Goal: Task Accomplishment & Management: Manage account settings

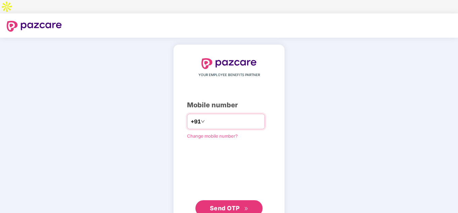
type input "**********"
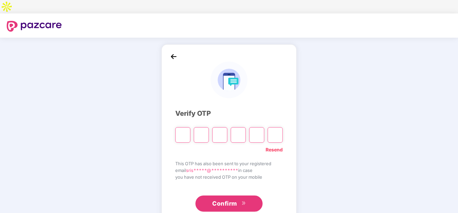
type input "*"
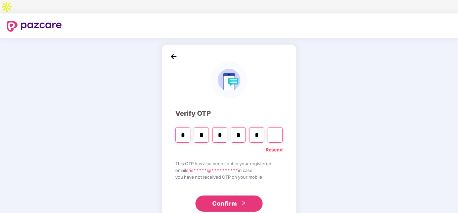
type input "*"
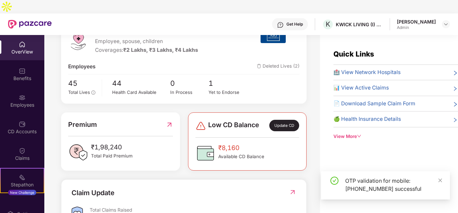
scroll to position [134, 0]
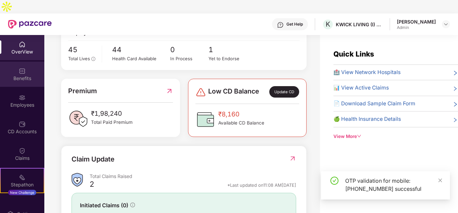
click at [22, 68] on img at bounding box center [22, 71] width 7 height 7
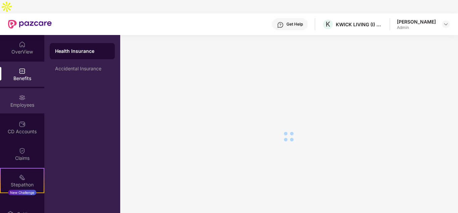
click at [7, 101] on div "Employees" at bounding box center [22, 104] width 44 height 7
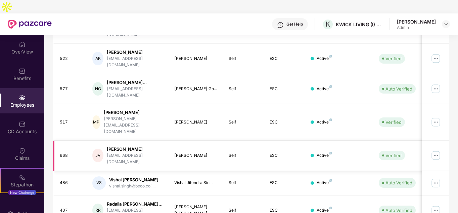
scroll to position [212, 0]
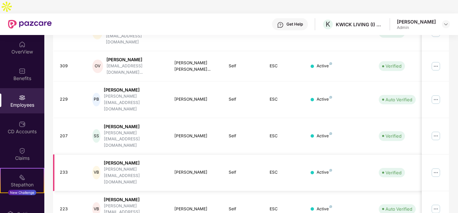
scroll to position [206, 0]
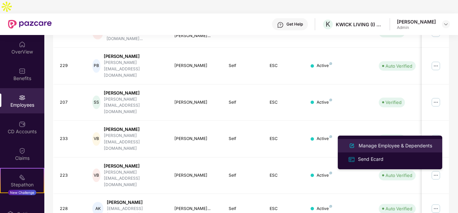
click at [365, 148] on div "Manage Employee & Dependents" at bounding box center [395, 145] width 76 height 7
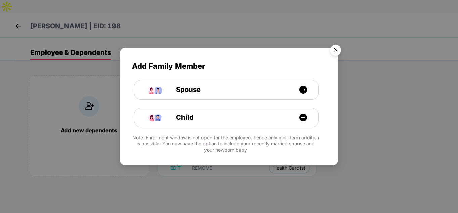
click at [334, 49] on img "Close" at bounding box center [336, 51] width 19 height 19
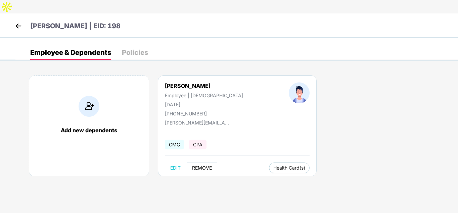
click at [200, 165] on span "REMOVE" at bounding box center [202, 167] width 20 height 5
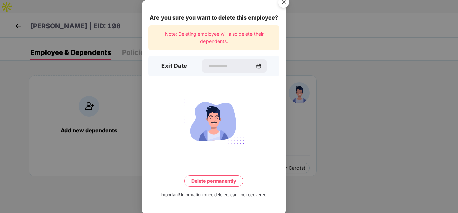
click at [201, 57] on div "Exit Date" at bounding box center [213, 65] width 131 height 21
click at [207, 69] on input at bounding box center [231, 65] width 48 height 7
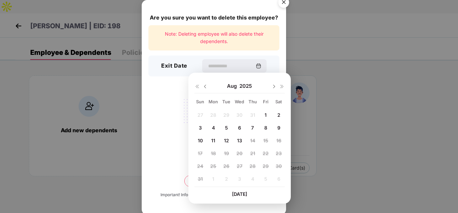
click at [265, 115] on span "1" at bounding box center [266, 115] width 2 height 6
type input "**********"
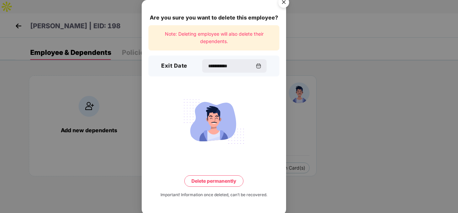
click at [285, 4] on img "Close" at bounding box center [283, 3] width 19 height 19
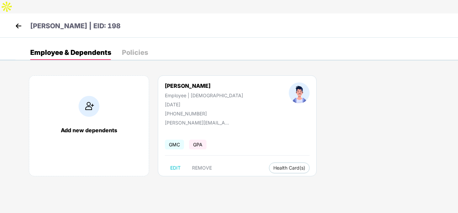
click at [15, 21] on img at bounding box center [18, 26] width 10 height 10
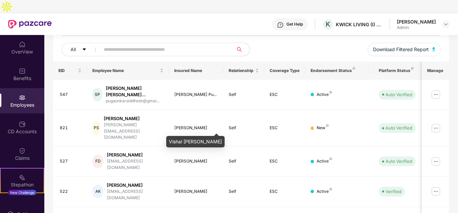
scroll to position [10, 0]
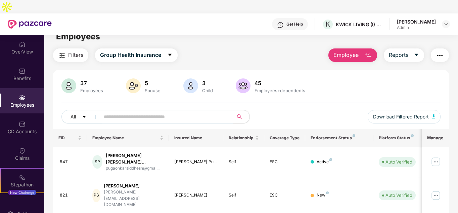
click at [136, 112] on input "text" at bounding box center [164, 117] width 121 height 10
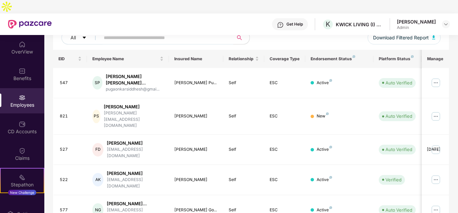
scroll to position [77, 0]
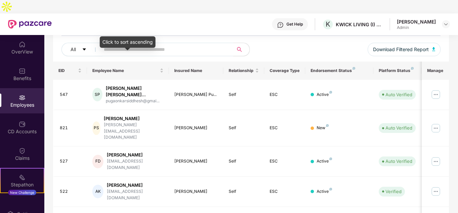
click at [118, 44] on input "text" at bounding box center [164, 49] width 121 height 10
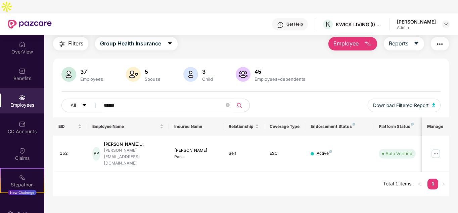
scroll to position [22, 0]
type input "*"
click at [126, 39] on span "Group Health Insurance" at bounding box center [130, 43] width 61 height 8
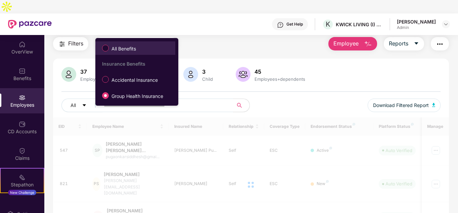
click at [111, 42] on li "All Benefits" at bounding box center [135, 47] width 80 height 13
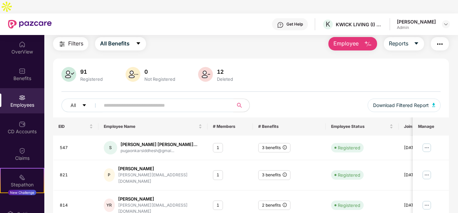
click at [119, 100] on input "text" at bounding box center [164, 105] width 121 height 10
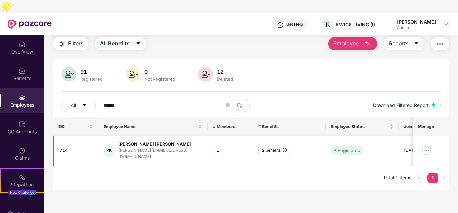
type input "******"
click at [397, 135] on td "Registered" at bounding box center [362, 150] width 73 height 30
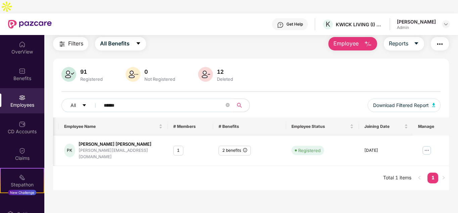
click at [227, 145] on div "2 benefits" at bounding box center [235, 150] width 32 height 10
click at [119, 175] on main "Employees Filters All Benefits Employee Reports 91 Registered 0 Not Registered …" at bounding box center [251, 119] width 414 height 213
click at [212, 67] on div at bounding box center [205, 75] width 17 height 16
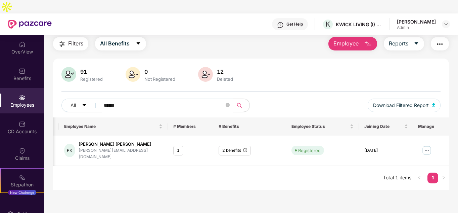
click at [58, 97] on div "91 Registered 0 Not Registered 12 Deleted All ****** Download Filtered Report" at bounding box center [251, 92] width 396 height 50
drag, startPoint x: 117, startPoint y: 91, endPoint x: 14, endPoint y: 82, distance: 103.2
click at [14, 82] on div "OverView Benefits Employees CD Accounts Claims Stepathon New Challenge Endorsem…" at bounding box center [229, 130] width 458 height 191
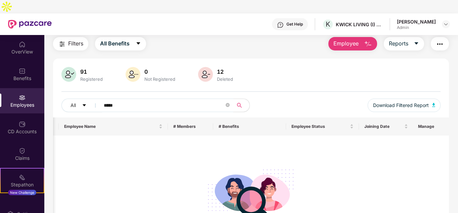
type input "******"
drag, startPoint x: 131, startPoint y: 90, endPoint x: 0, endPoint y: 96, distance: 131.5
click at [0, 96] on div "OverView Benefits Employees CD Accounts Claims Stepathon New Challenge Endorsem…" at bounding box center [229, 130] width 458 height 191
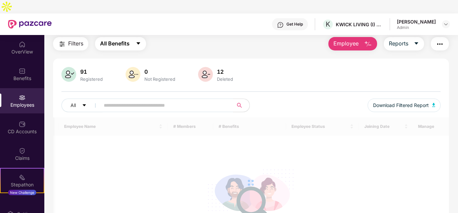
click at [115, 39] on span "All Benefits" at bounding box center [115, 43] width 30 height 8
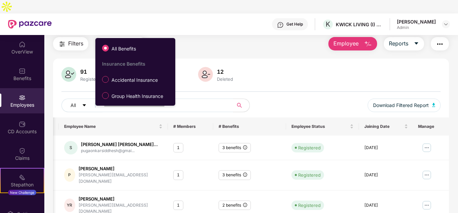
click at [212, 37] on div "Filters All Benefits Employee Reports" at bounding box center [251, 43] width 396 height 13
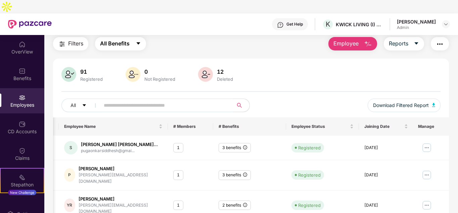
click at [140, 41] on icon "caret-down" at bounding box center [138, 43] width 5 height 5
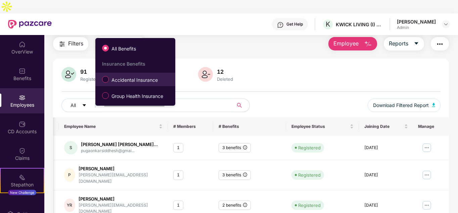
click at [126, 77] on span "Accidental Insurance" at bounding box center [135, 79] width 52 height 7
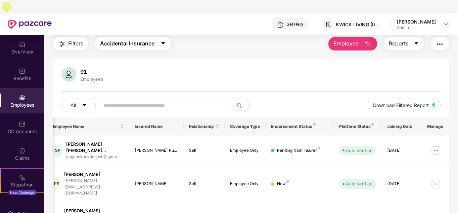
click at [111, 37] on button "Accidental Insurance" at bounding box center [133, 43] width 76 height 13
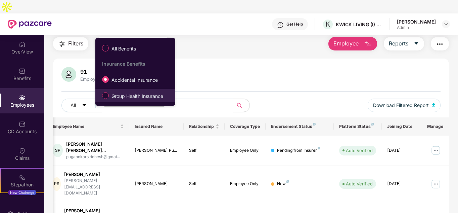
click at [112, 91] on label "Group Health Insurance" at bounding box center [134, 95] width 71 height 11
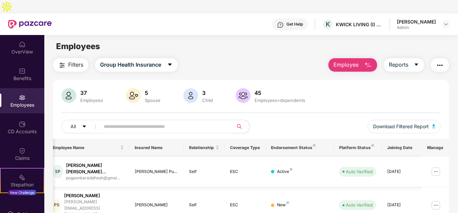
scroll to position [0, 0]
click at [128, 61] on span "Group Health Insurance" at bounding box center [130, 65] width 61 height 8
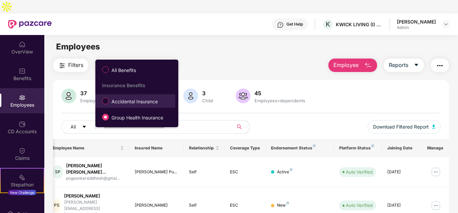
click at [109, 101] on span "Accidental Insurance" at bounding box center [135, 101] width 52 height 7
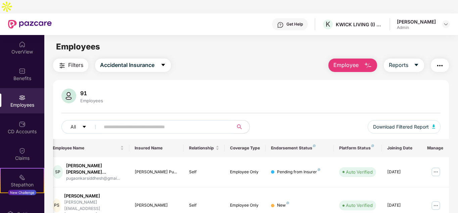
click at [152, 122] on input "text" at bounding box center [164, 127] width 121 height 10
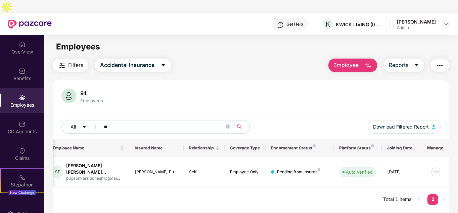
type input "*"
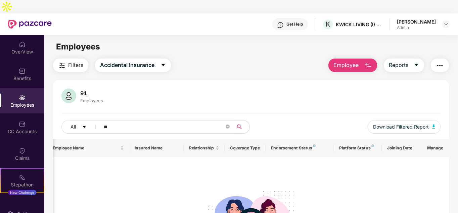
type input "*"
